Goal: Transaction & Acquisition: Purchase product/service

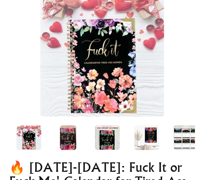
scroll to position [131, 0]
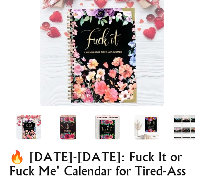
click at [65, 129] on img at bounding box center [68, 127] width 17 height 25
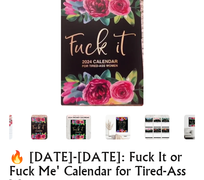
click at [35, 127] on img at bounding box center [39, 127] width 17 height 25
click at [37, 125] on img at bounding box center [39, 127] width 17 height 25
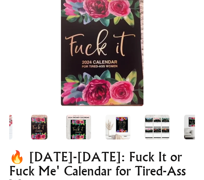
click at [117, 129] on img at bounding box center [117, 127] width 25 height 25
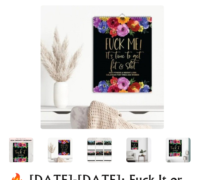
scroll to position [98, 0]
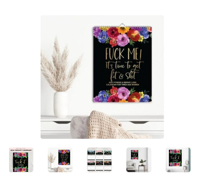
click at [107, 80] on img at bounding box center [102, 77] width 124 height 124
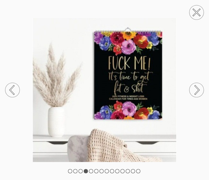
click at [192, 93] on circle at bounding box center [196, 90] width 14 height 14
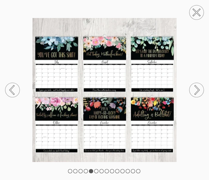
click at [43, 65] on img at bounding box center [104, 90] width 209 height 144
click at [51, 67] on img at bounding box center [104, 90] width 209 height 144
click at [196, 90] on circle at bounding box center [196, 90] width 14 height 14
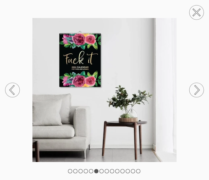
click at [196, 90] on circle at bounding box center [196, 90] width 14 height 14
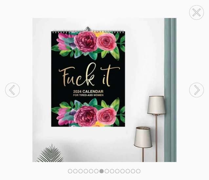
click at [196, 90] on circle at bounding box center [196, 90] width 14 height 14
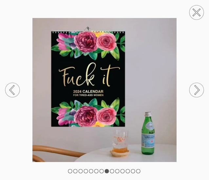
click at [194, 89] on circle at bounding box center [196, 90] width 14 height 14
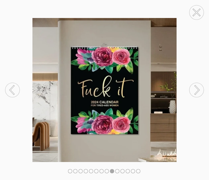
click at [194, 89] on circle at bounding box center [196, 90] width 14 height 14
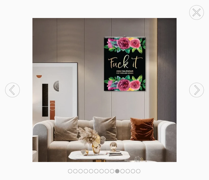
click at [194, 89] on circle at bounding box center [196, 90] width 14 height 14
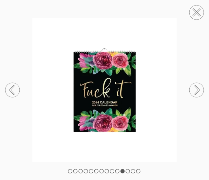
click at [196, 11] on icon at bounding box center [196, 12] width 7 height 7
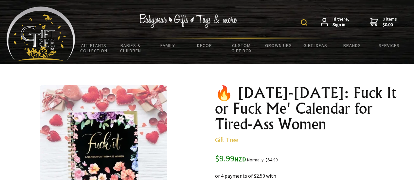
click at [261, 15] on div "Hi there, Sign in 0 items $0.00" at bounding box center [241, 22] width 332 height 31
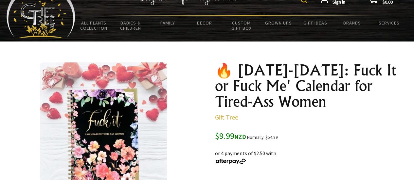
scroll to position [33, 0]
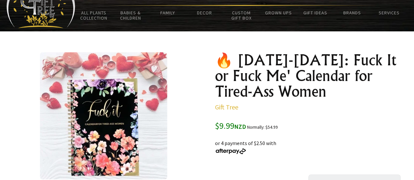
click at [398, 76] on h1 "🔥 [DATE]-[DATE]: Fuck It or Fuck Me' Calendar for Tired-Ass Women" at bounding box center [310, 75] width 191 height 47
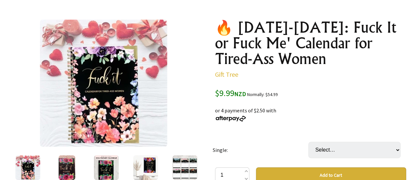
scroll to position [98, 0]
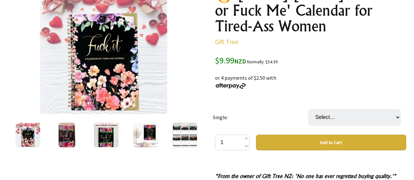
click at [27, 135] on img at bounding box center [27, 135] width 25 height 25
click at [66, 137] on img at bounding box center [67, 135] width 17 height 25
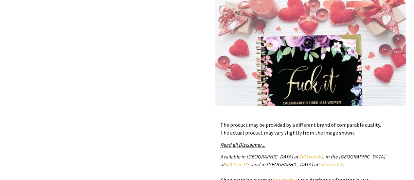
scroll to position [262, 0]
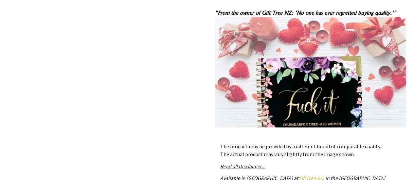
click at [298, 74] on img at bounding box center [310, 112] width 191 height 191
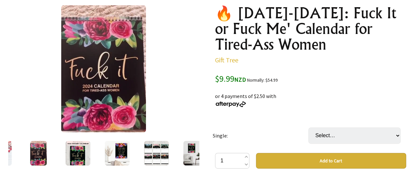
scroll to position [65, 0]
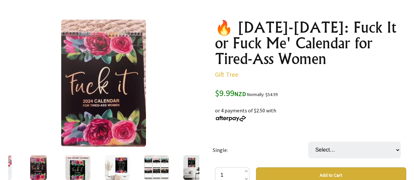
click at [161, 167] on img at bounding box center [156, 168] width 25 height 25
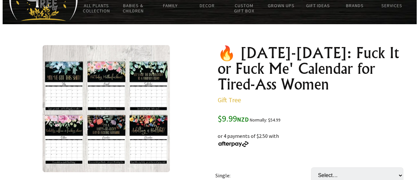
scroll to position [0, 0]
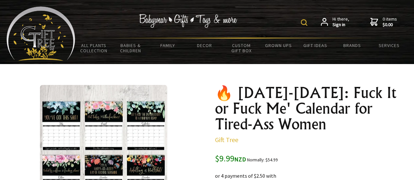
click at [61, 111] on img at bounding box center [103, 148] width 127 height 127
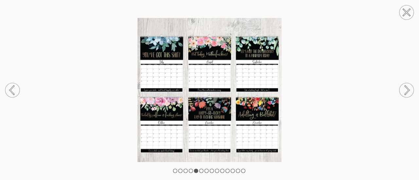
click at [165, 53] on img at bounding box center [209, 90] width 419 height 144
